Goal: Obtain resource: Download file/media

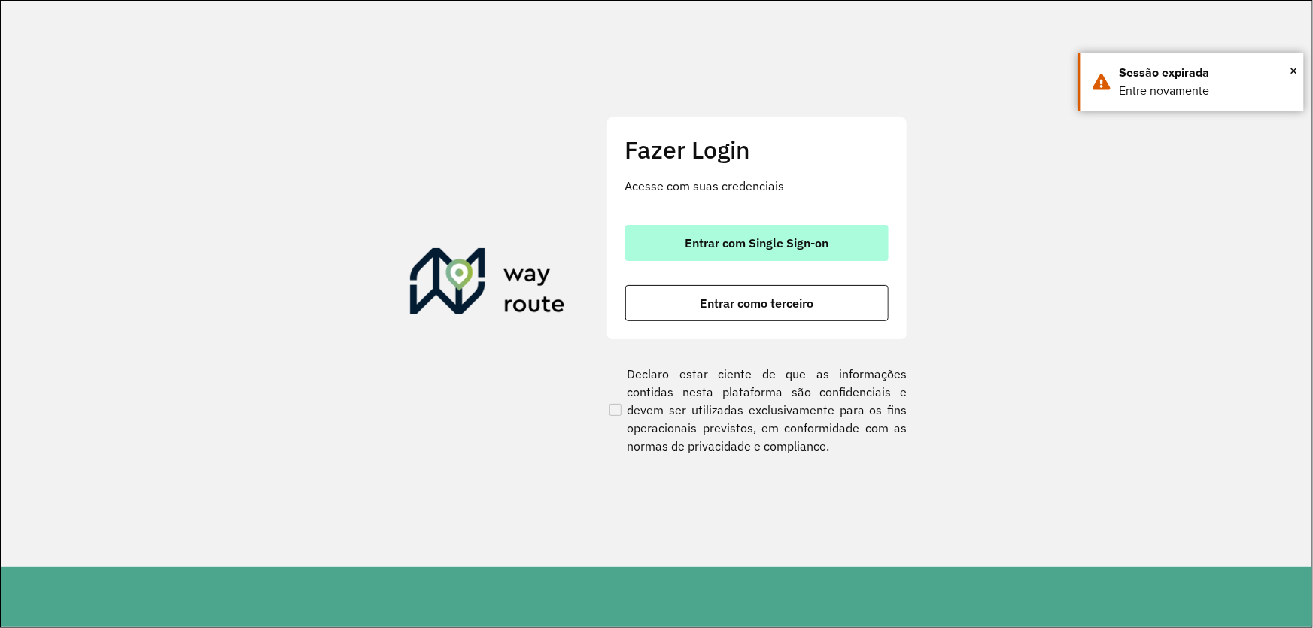
click at [733, 247] on span "Entrar com Single Sign-on" at bounding box center [756, 243] width 144 height 12
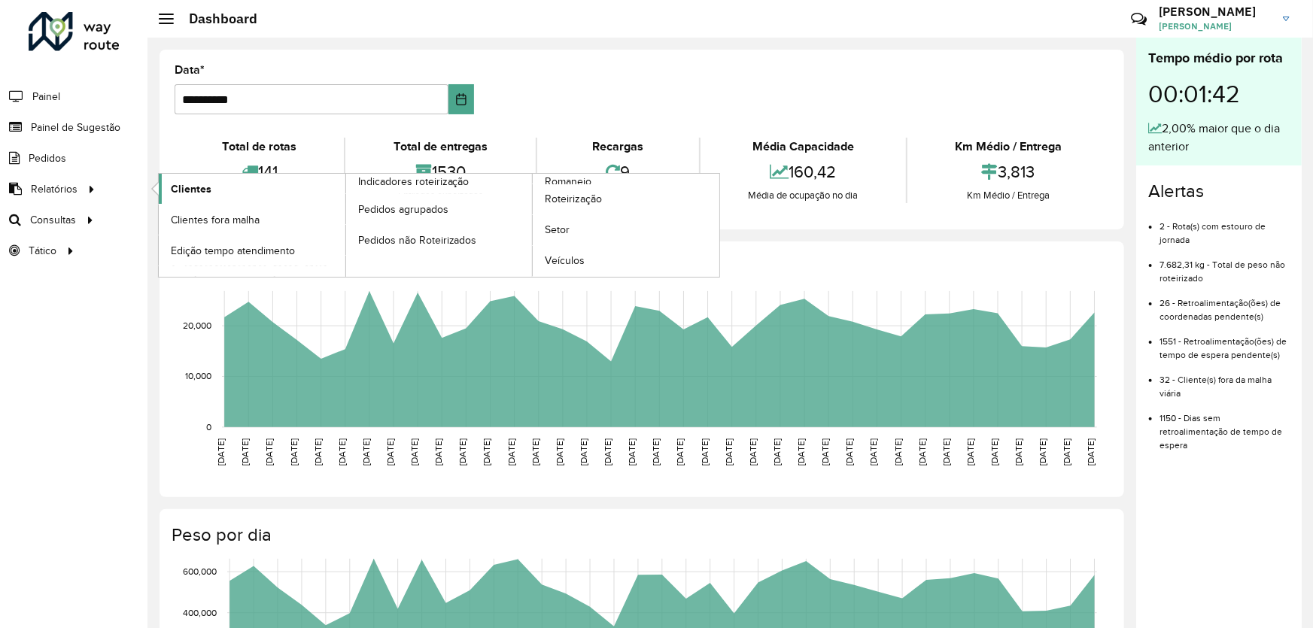
click at [253, 184] on link "Clientes" at bounding box center [252, 189] width 187 height 30
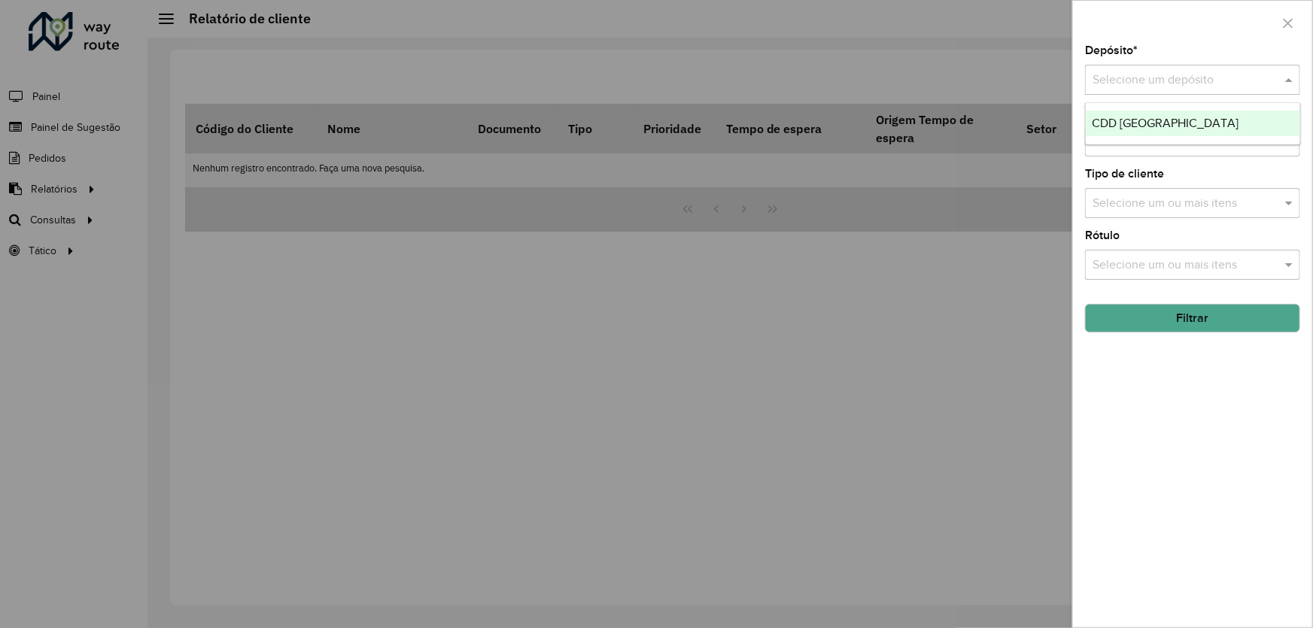
click at [1173, 80] on input "text" at bounding box center [1177, 80] width 170 height 18
click at [1167, 114] on div "CDD [GEOGRAPHIC_DATA]" at bounding box center [1192, 124] width 214 height 26
click at [1169, 323] on button "Filtrar" at bounding box center [1192, 318] width 215 height 29
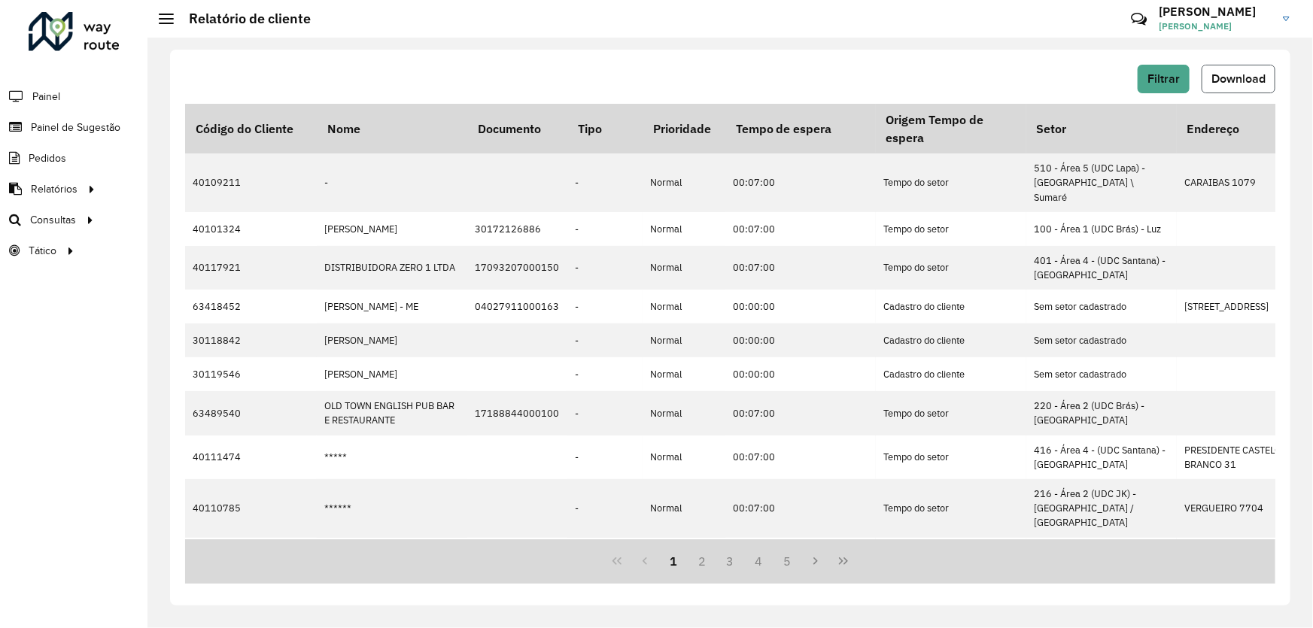
click at [1239, 78] on span "Download" at bounding box center [1238, 78] width 54 height 13
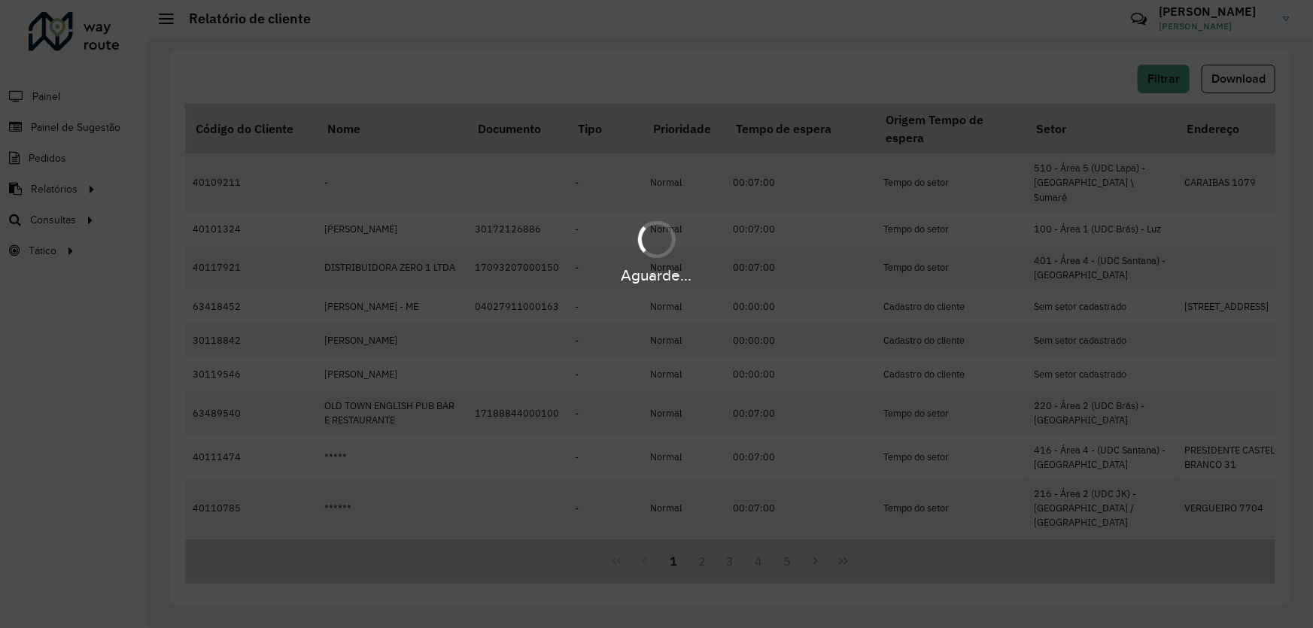
click at [609, 62] on div "Aguarde..." at bounding box center [656, 314] width 1313 height 628
